Goal: Entertainment & Leisure: Browse casually

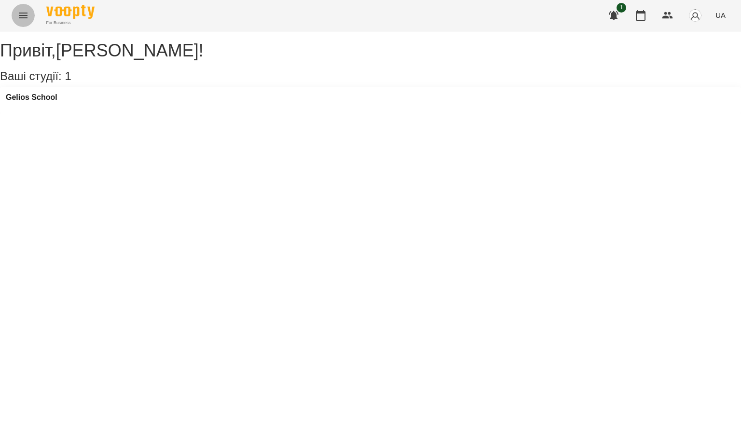
click at [20, 12] on icon "Menu" at bounding box center [23, 16] width 12 height 12
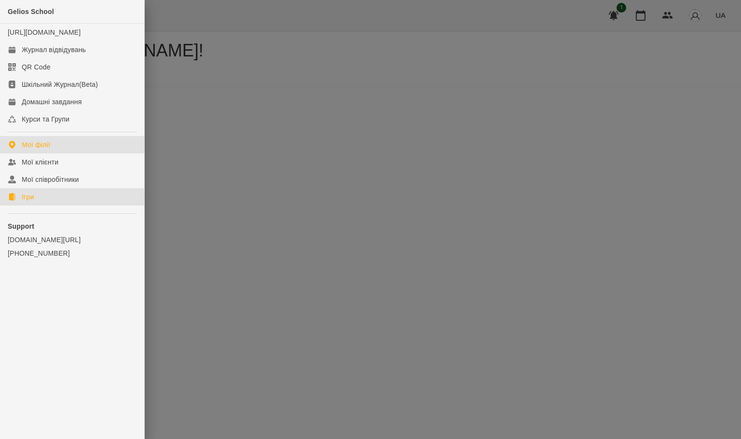
click at [43, 204] on link "Ігри" at bounding box center [72, 196] width 144 height 17
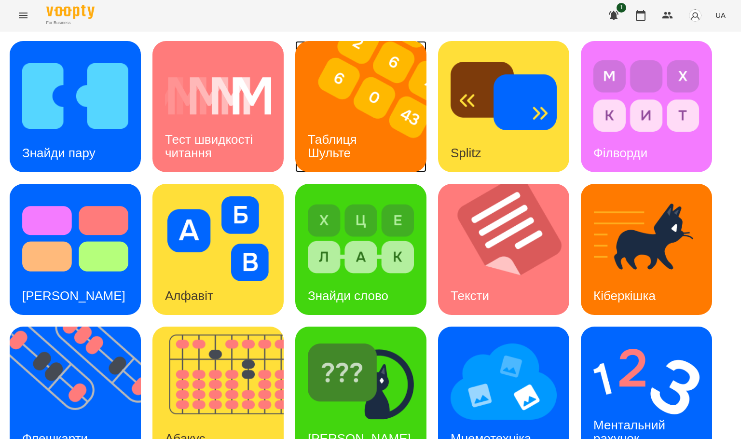
click at [372, 132] on div "Таблиця Шульте" at bounding box center [334, 147] width 78 height 52
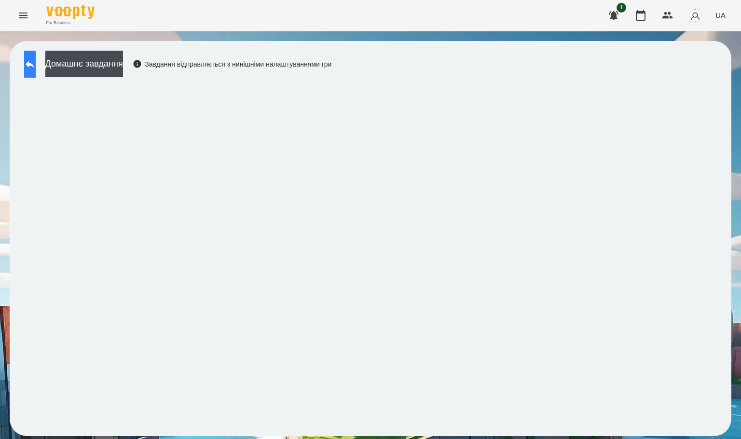
click at [32, 67] on button at bounding box center [30, 64] width 12 height 27
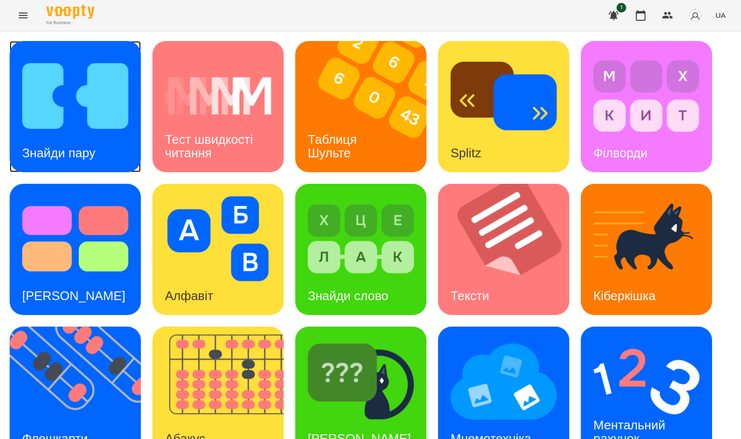
click at [78, 108] on img at bounding box center [75, 96] width 106 height 85
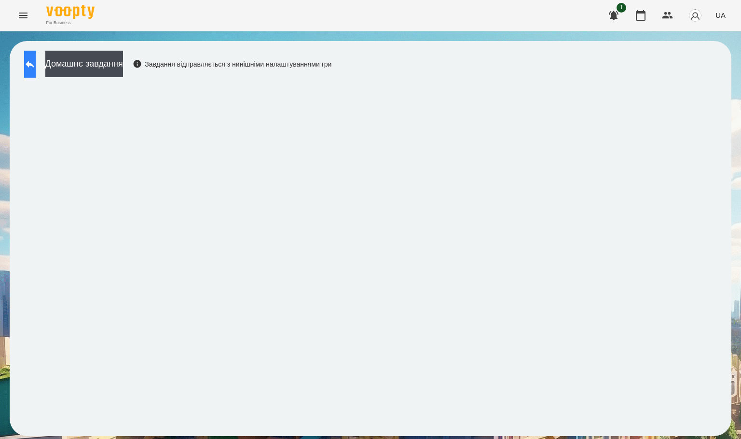
click at [36, 74] on button at bounding box center [30, 64] width 12 height 27
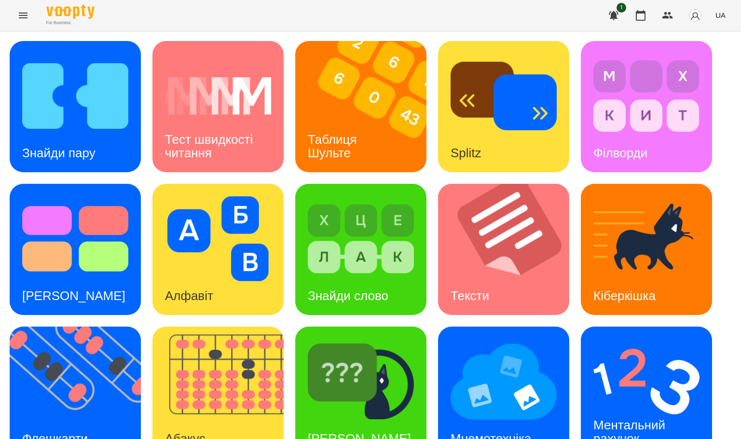
scroll to position [171, 0]
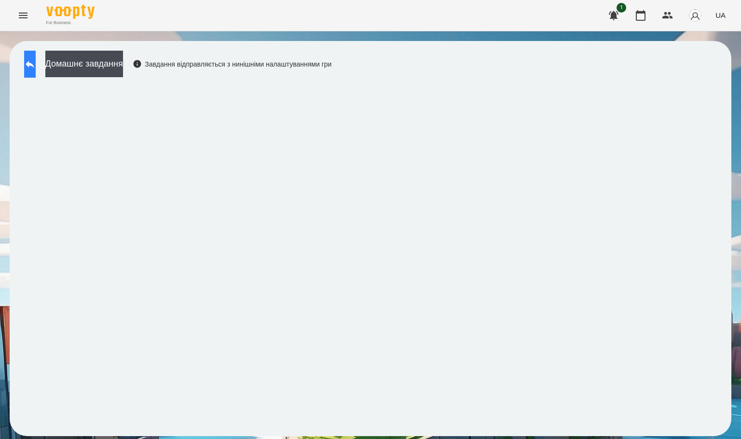
click at [36, 74] on button at bounding box center [30, 64] width 12 height 27
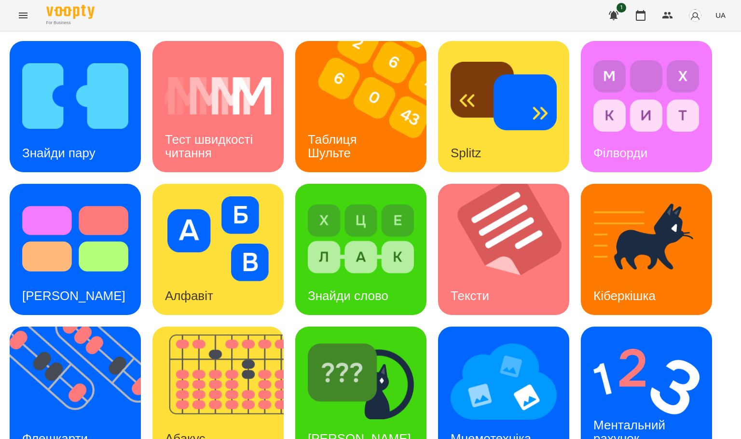
scroll to position [171, 0]
click at [84, 327] on img at bounding box center [81, 392] width 143 height 131
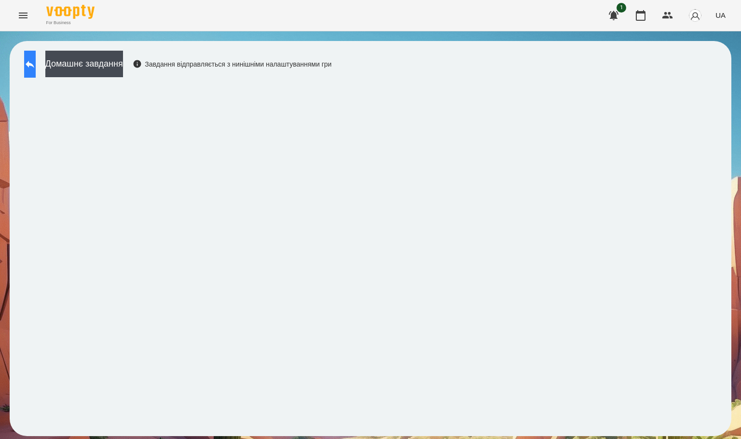
click at [36, 61] on button at bounding box center [30, 64] width 12 height 27
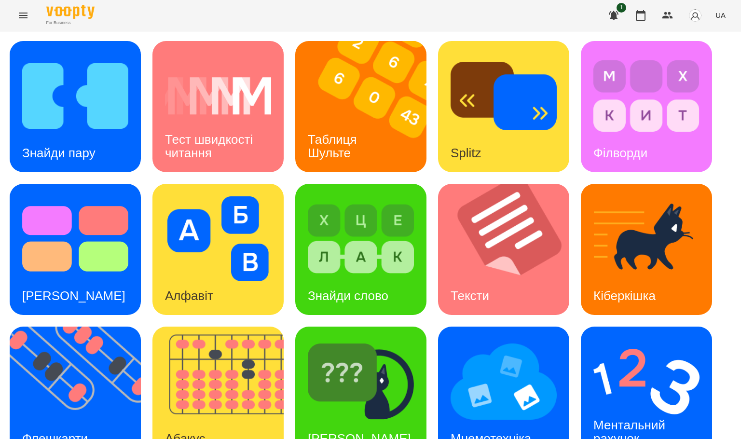
scroll to position [171, 0]
click at [63, 327] on img at bounding box center [81, 392] width 143 height 131
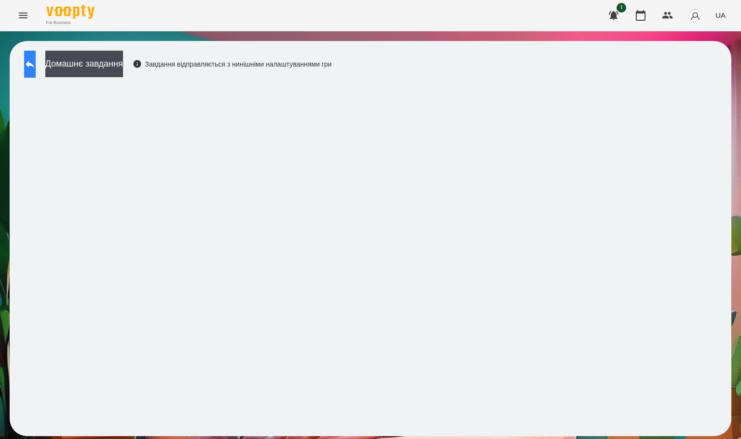
click at [33, 59] on icon at bounding box center [30, 64] width 12 height 12
